Goal: Task Accomplishment & Management: Use online tool/utility

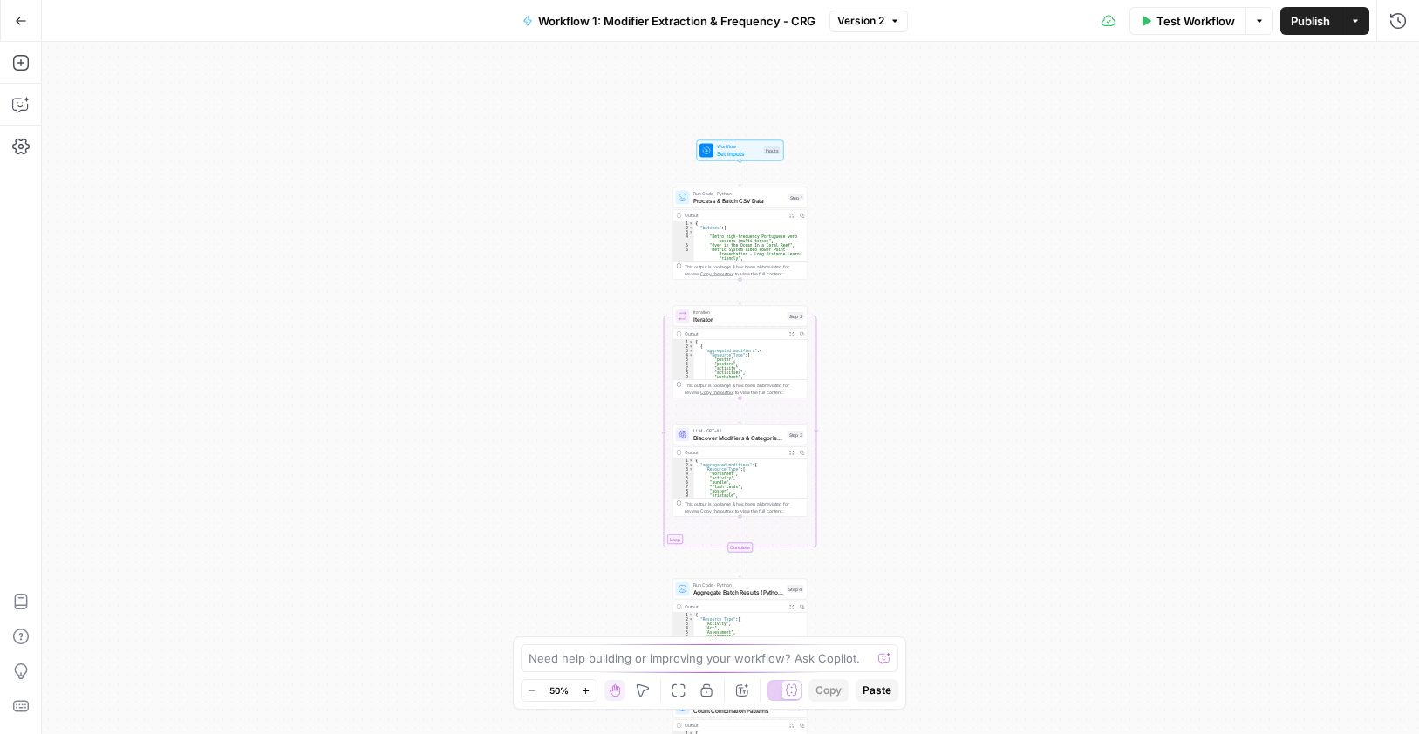
drag, startPoint x: 925, startPoint y: 138, endPoint x: 1298, endPoint y: 72, distance: 378.1
click at [936, 293] on div "Workflow Set Inputs Inputs Run Code · Python Process & Batch CSV Data Step 1 Ou…" at bounding box center [730, 388] width 1377 height 692
click at [1351, 17] on icon "button" at bounding box center [1355, 21] width 10 height 10
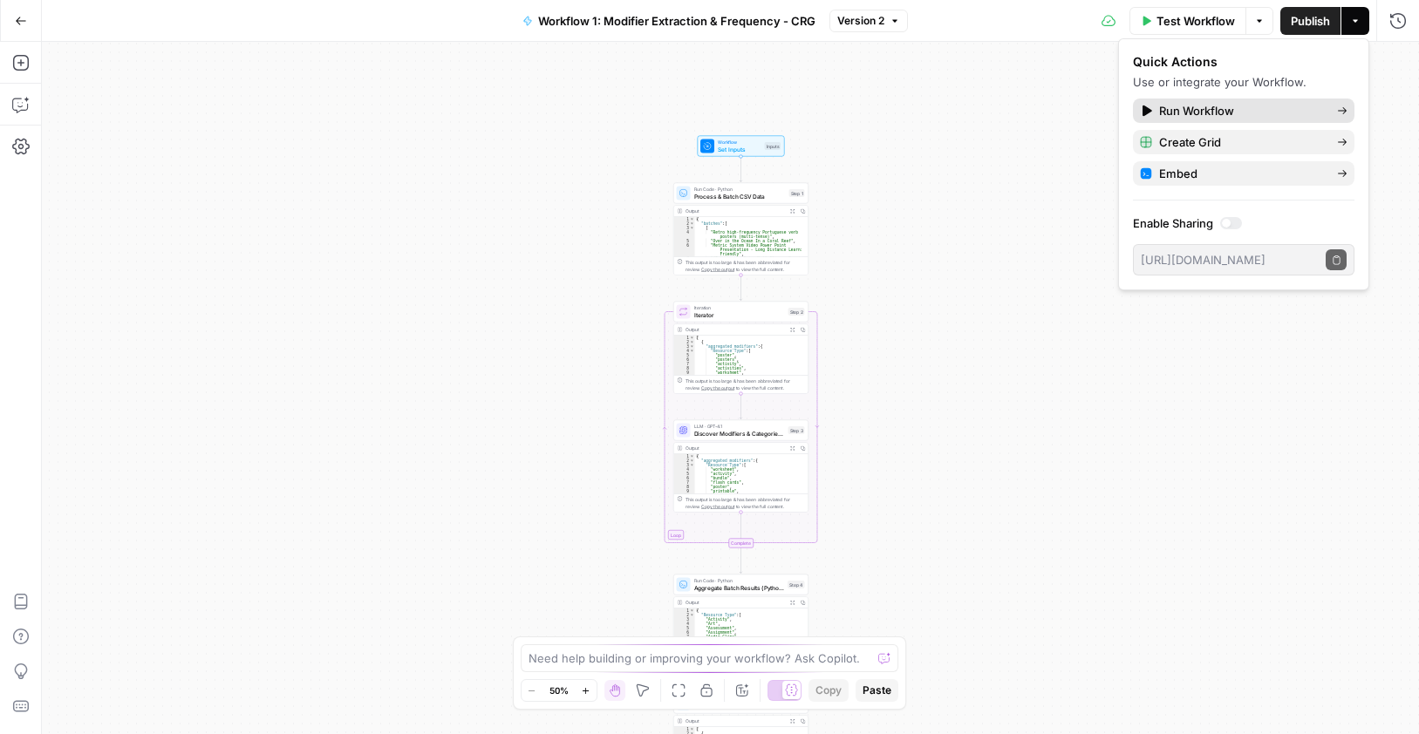
click at [1205, 112] on span "Run Workflow" at bounding box center [1241, 110] width 164 height 17
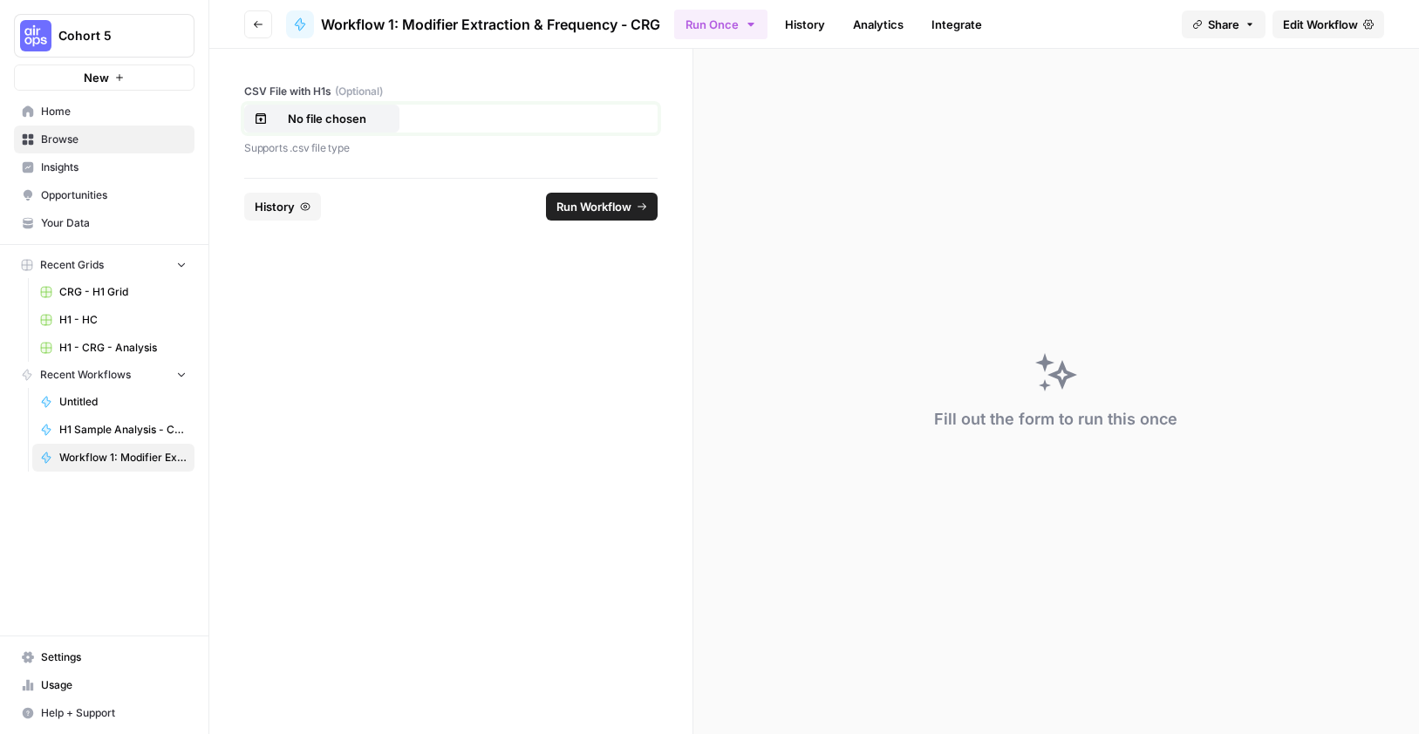
click at [297, 119] on p "No file chosen" at bounding box center [327, 118] width 112 height 17
click at [563, 208] on span "Run Workflow" at bounding box center [593, 206] width 75 height 17
